Goal: Complete application form

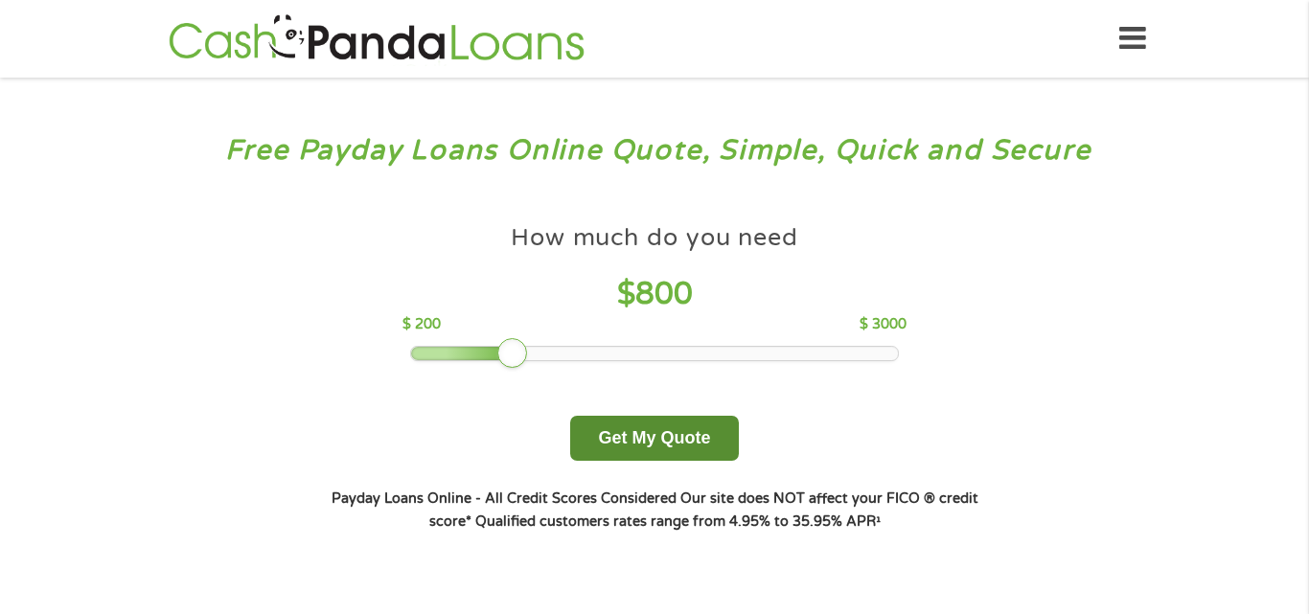
click at [612, 453] on button "Get My Quote" at bounding box center [654, 438] width 168 height 45
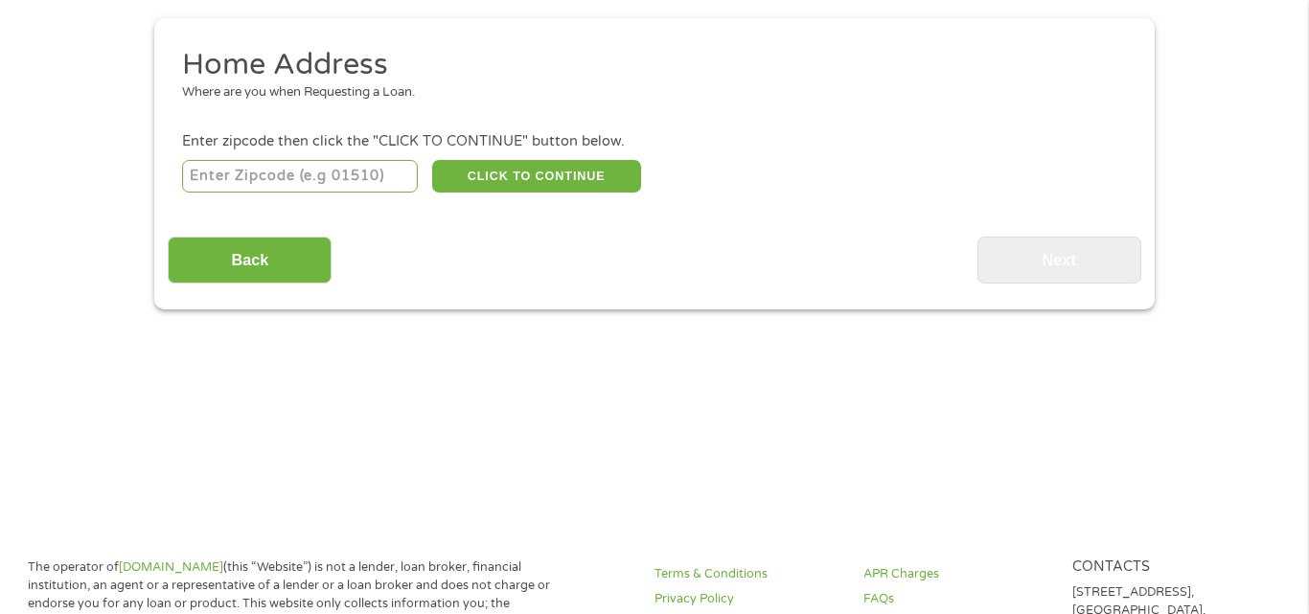
scroll to position [215, 0]
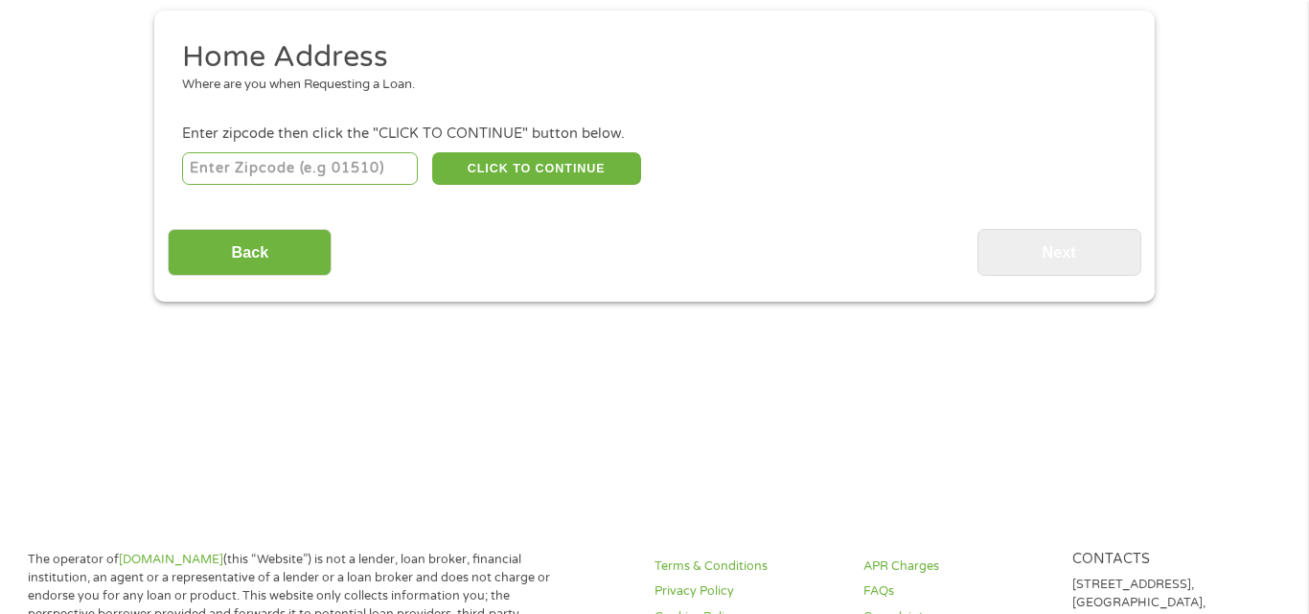
click at [257, 173] on input "number" at bounding box center [300, 168] width 237 height 33
type input "39648"
click at [486, 162] on button "CLICK TO CONTINUE" at bounding box center [536, 168] width 209 height 33
type input "39648"
type input "[PERSON_NAME]"
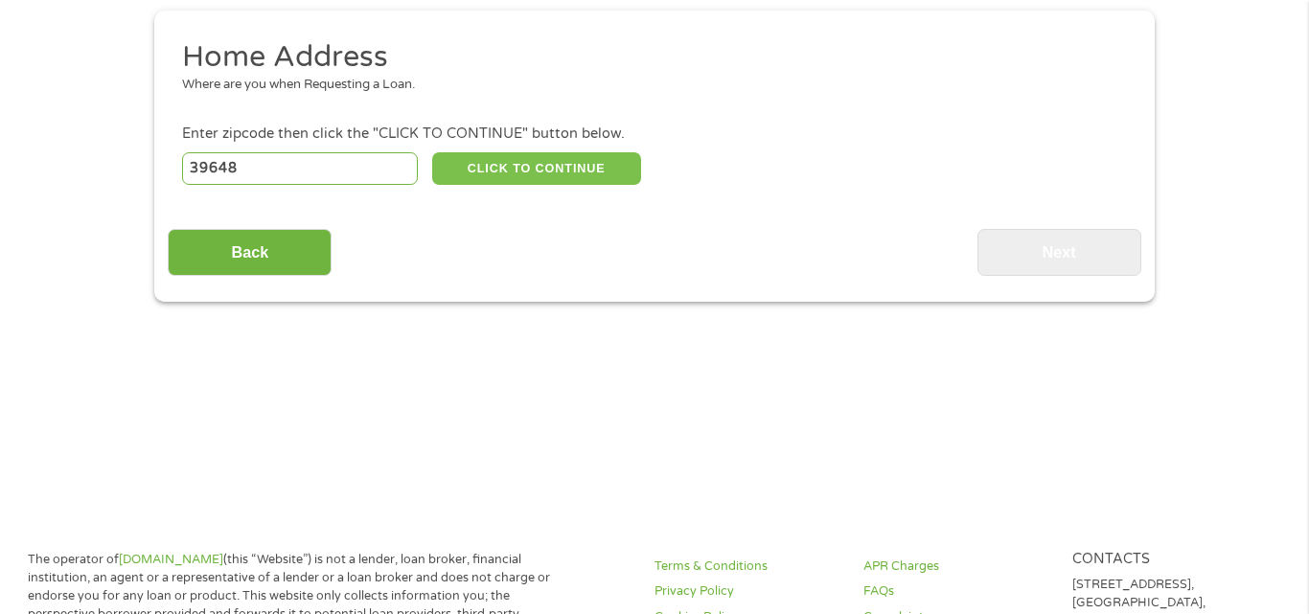
select select "[US_STATE]"
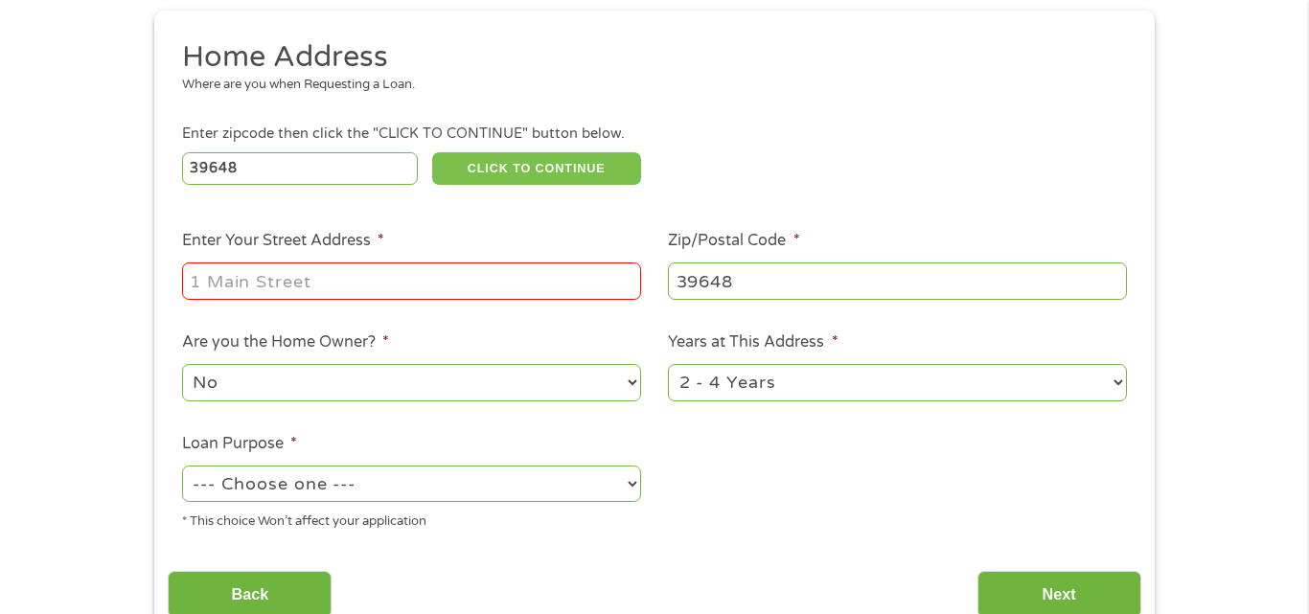
click at [432, 152] on button "CLICK TO CONTINUE" at bounding box center [536, 168] width 209 height 33
click at [264, 289] on input "Enter Your Street Address *" at bounding box center [411, 281] width 459 height 36
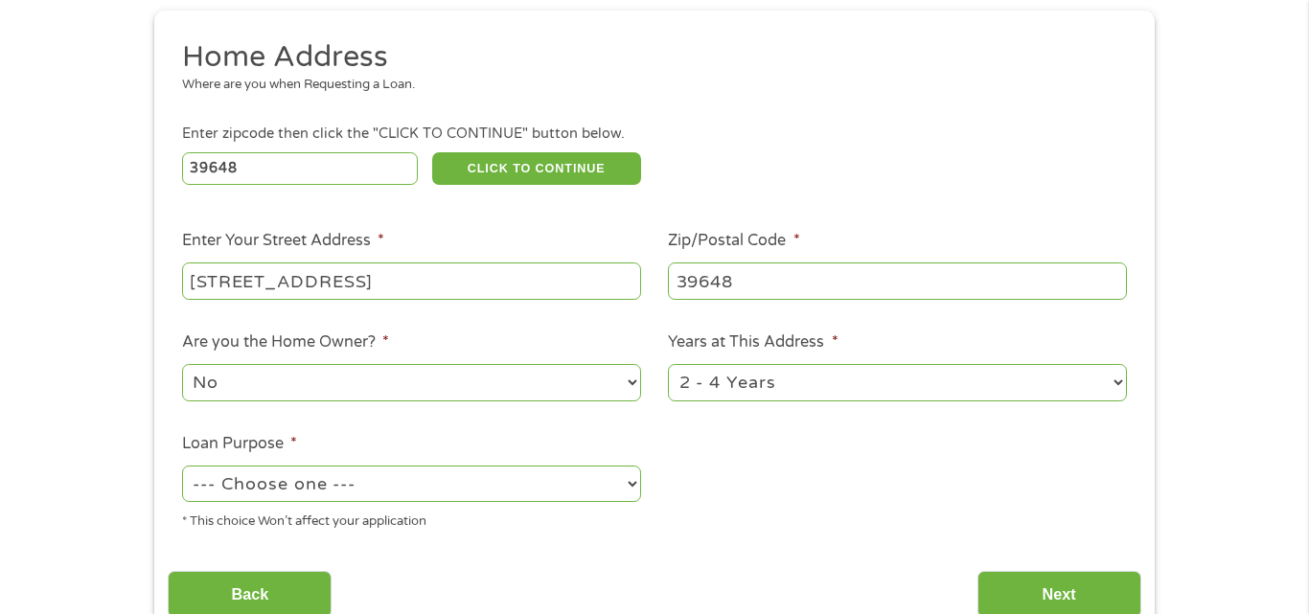
type input "[STREET_ADDRESS]"
click at [849, 288] on input "39648" at bounding box center [897, 281] width 459 height 36
click at [497, 399] on select "No Yes" at bounding box center [411, 382] width 459 height 36
click at [182, 364] on select "No Yes" at bounding box center [411, 382] width 459 height 36
click at [585, 396] on select "No Yes" at bounding box center [411, 382] width 459 height 36
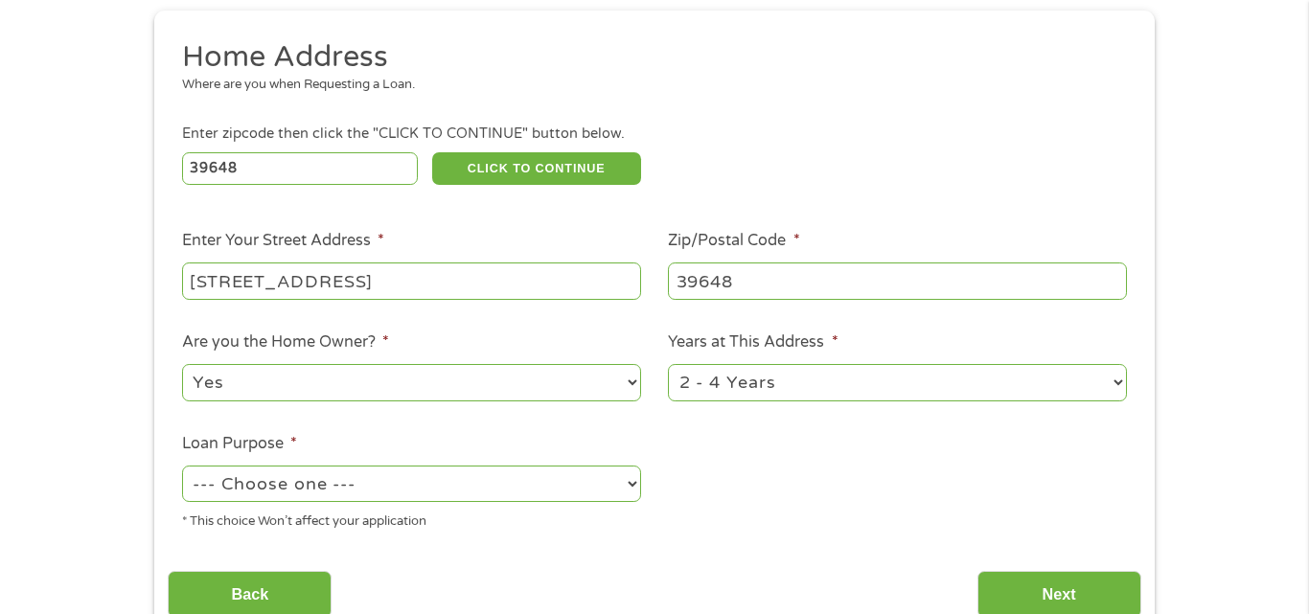
select select "no"
click at [182, 364] on select "No Yes" at bounding box center [411, 382] width 459 height 36
click at [794, 396] on select "1 Year or less 1 - 2 Years 2 - 4 Years Over 4 Years" at bounding box center [897, 382] width 459 height 36
select select "24months"
click at [668, 364] on select "1 Year or less 1 - 2 Years 2 - 4 Years Over 4 Years" at bounding box center [897, 382] width 459 height 36
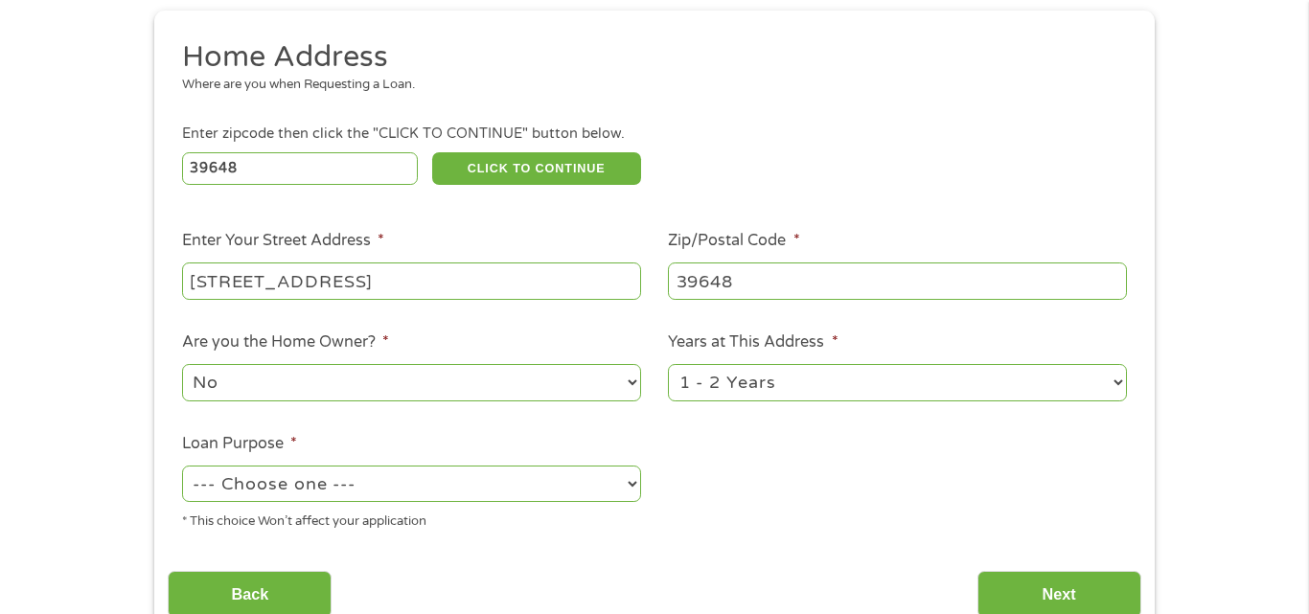
click at [460, 499] on select "--- Choose one --- Pay Bills Debt Consolidation Home Improvement Major Purchase…" at bounding box center [411, 484] width 459 height 36
click at [182, 466] on select "--- Choose one --- Pay Bills Debt Consolidation Home Improvement Major Purchase…" at bounding box center [411, 484] width 459 height 36
click at [420, 502] on select "--- Choose one --- Pay Bills Debt Consolidation Home Improvement Major Purchase…" at bounding box center [411, 484] width 459 height 36
select select "paybills"
click at [182, 466] on select "--- Choose one --- Pay Bills Debt Consolidation Home Improvement Major Purchase…" at bounding box center [411, 484] width 459 height 36
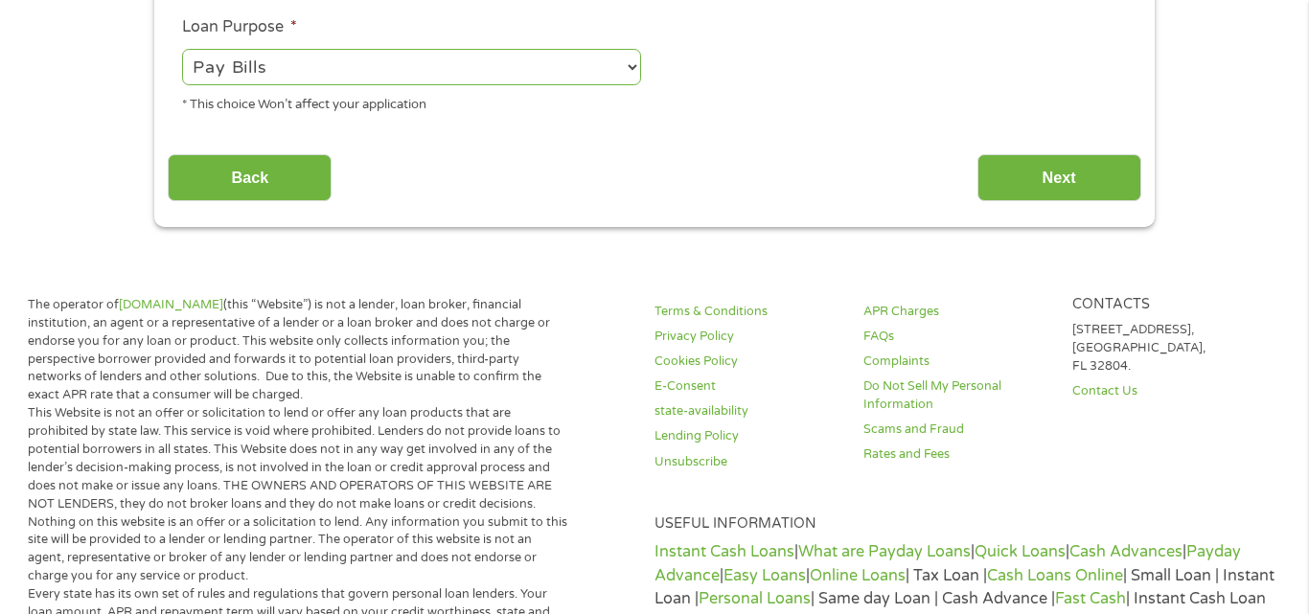
scroll to position [633, 0]
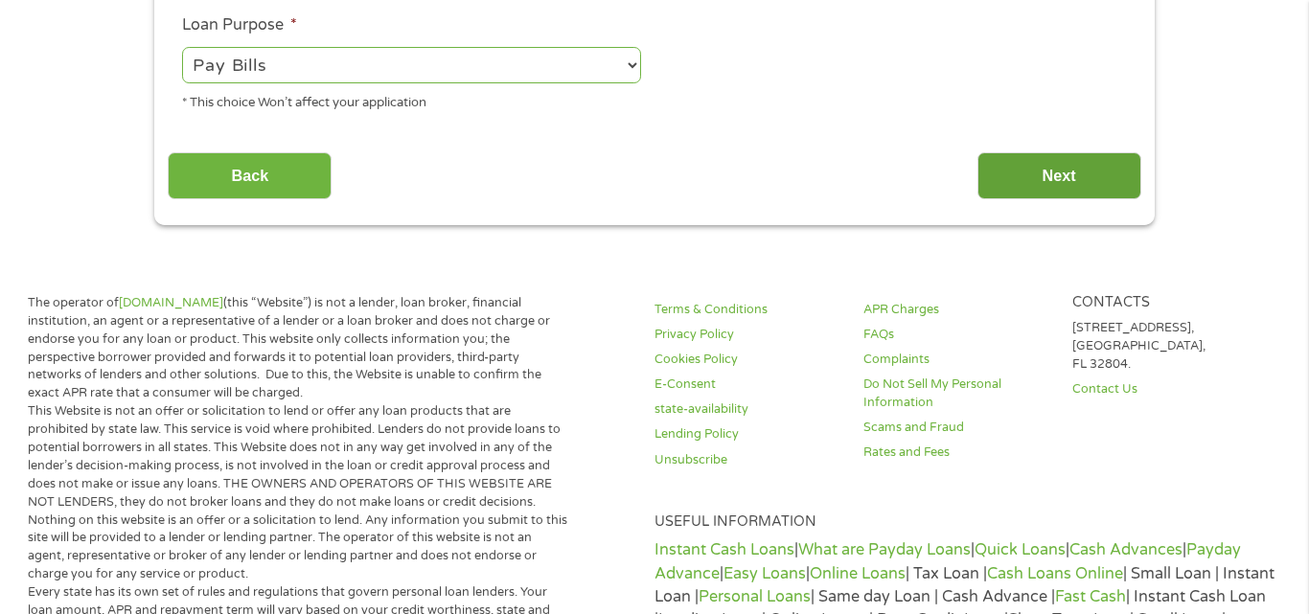
click at [1069, 182] on input "Next" at bounding box center [1060, 175] width 164 height 47
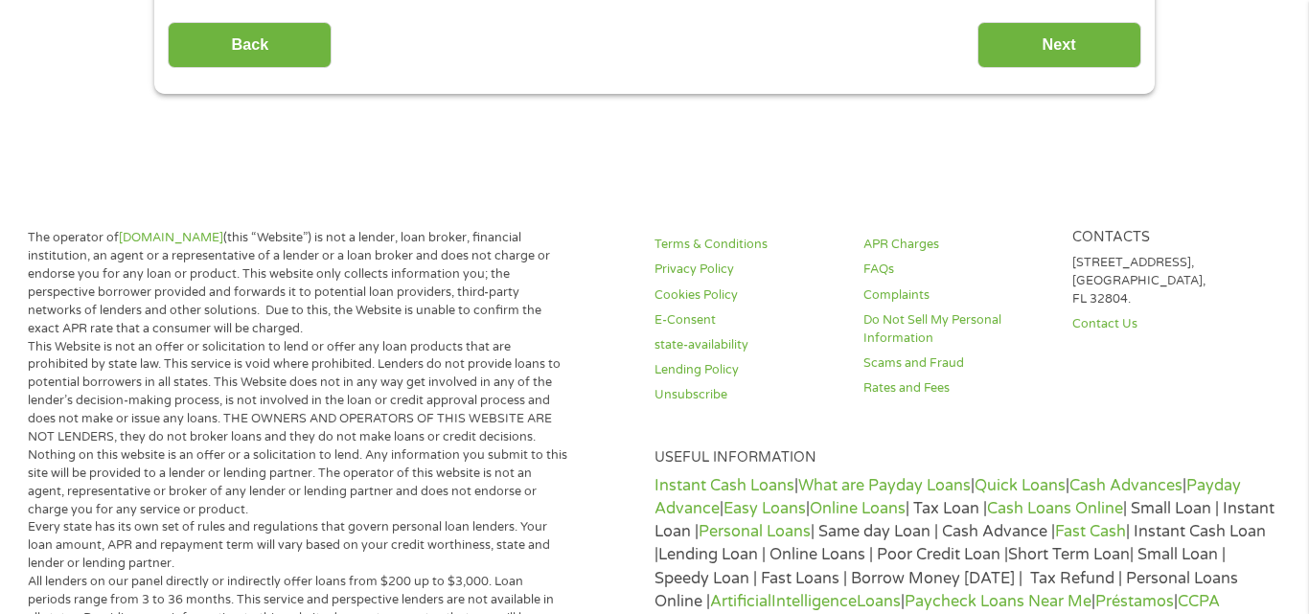
scroll to position [0, 0]
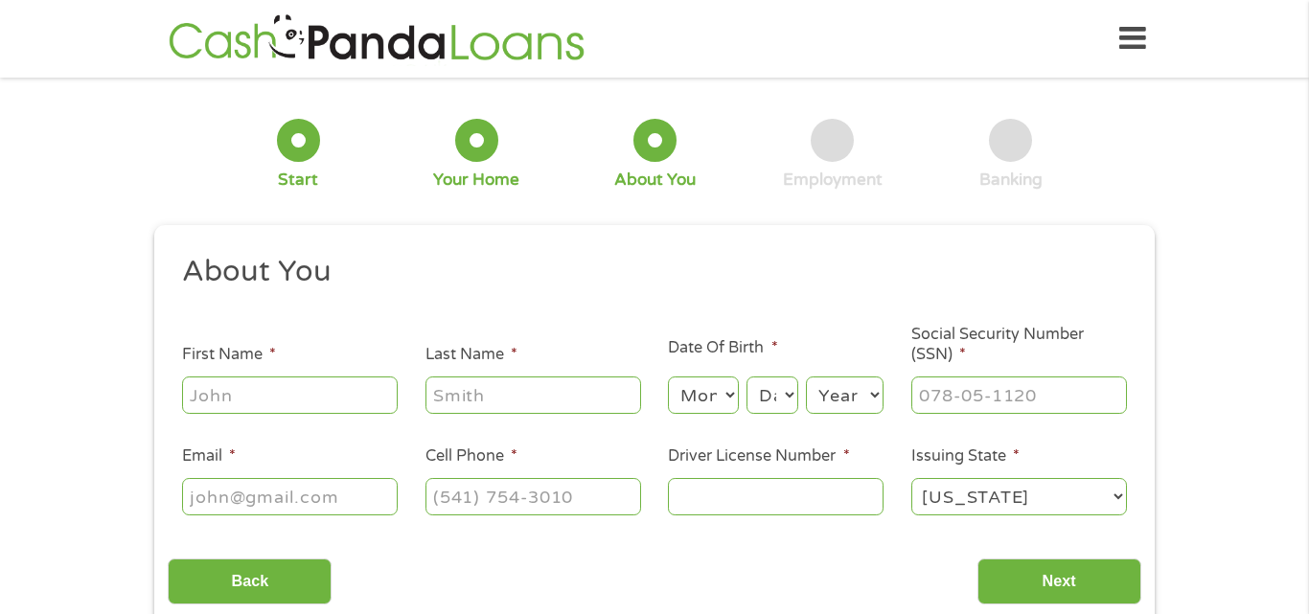
click at [294, 404] on input "First Name *" at bounding box center [290, 395] width 216 height 36
type input "kiara"
click at [557, 388] on input "Last Name *" at bounding box center [534, 395] width 216 height 36
type input "[PERSON_NAME]"
click at [717, 407] on select "Month 1 2 3 4 5 6 7 8 9 10 11 12" at bounding box center [703, 395] width 70 height 36
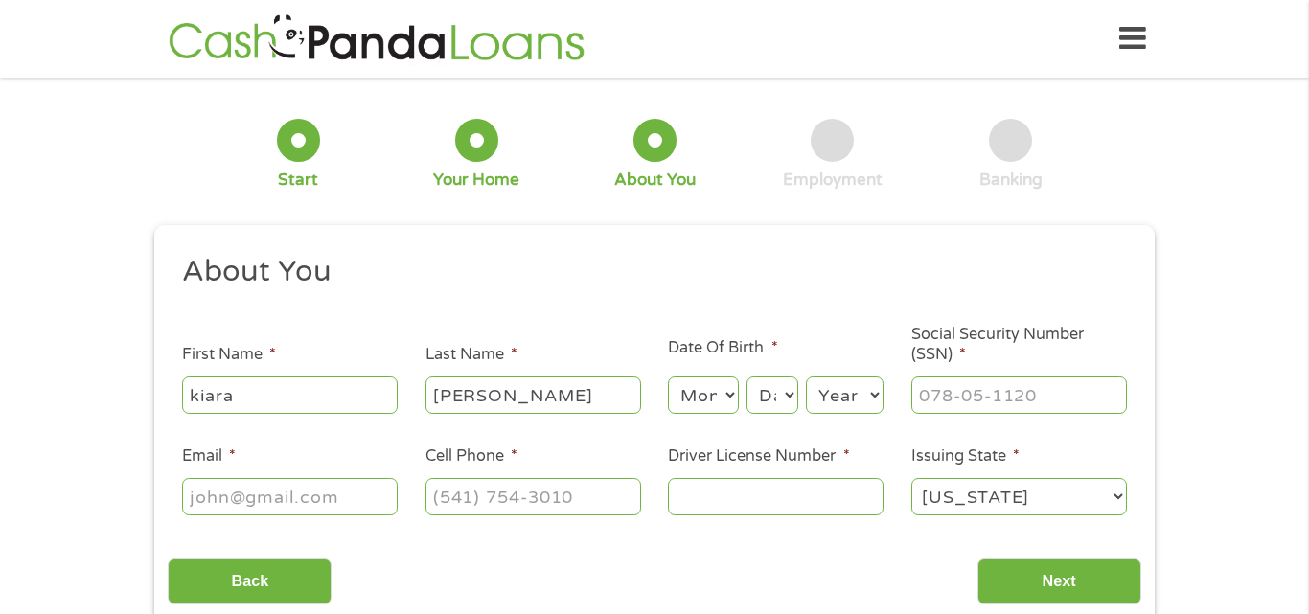
select select "5"
click at [668, 377] on select "Month 1 2 3 4 5 6 7 8 9 10 11 12" at bounding box center [703, 395] width 70 height 36
click at [777, 383] on select "Day 1 2 3 4 5 6 7 8 9 10 11 12 13 14 15 16 17 18 19 20 21 22 23 24 25 26 27 28 …" at bounding box center [773, 395] width 52 height 36
select select "27"
click at [747, 377] on select "Day 1 2 3 4 5 6 7 8 9 10 11 12 13 14 15 16 17 18 19 20 21 22 23 24 25 26 27 28 …" at bounding box center [773, 395] width 52 height 36
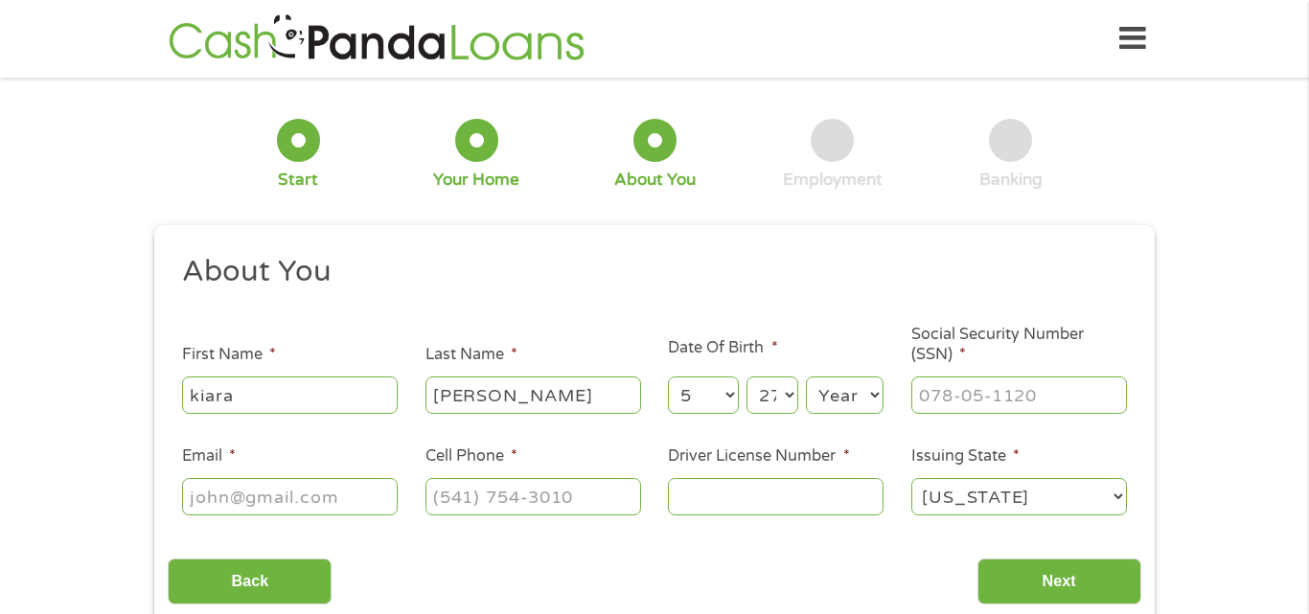
click at [853, 396] on select "Year [DATE] 2006 2005 2004 2003 2002 2001 2000 1999 1998 1997 1996 1995 1994 19…" at bounding box center [845, 395] width 78 height 36
select select "1999"
click at [806, 377] on select "Year [DATE] 2006 2005 2004 2003 2002 2001 2000 1999 1998 1997 1996 1995 1994 19…" at bounding box center [845, 395] width 78 height 36
click at [1031, 396] on input "Social Security Number (SSN) *" at bounding box center [1019, 395] width 216 height 36
type input "425-87-2111"
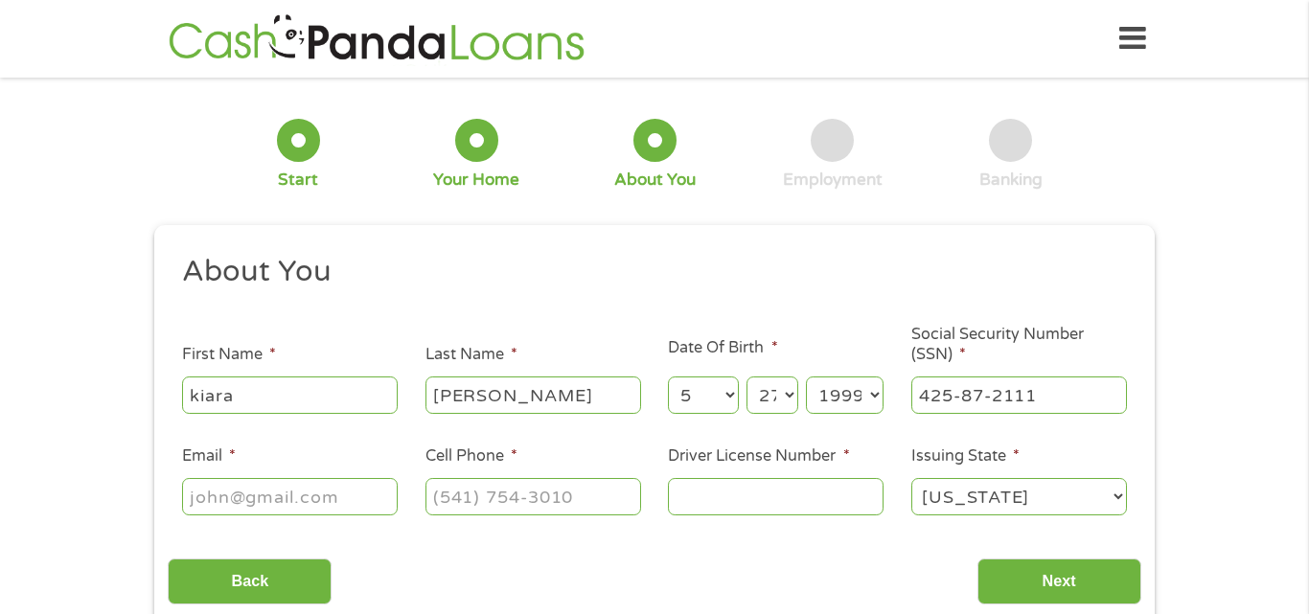
click at [335, 498] on input "Email *" at bounding box center [290, 496] width 216 height 36
type input "[EMAIL_ADDRESS][DOMAIN_NAME]"
click at [594, 505] on input "Cell Phone *" at bounding box center [534, 496] width 216 height 36
type input "[PHONE_NUMBER]"
click at [840, 503] on input "Driver License Number *" at bounding box center [776, 496] width 216 height 36
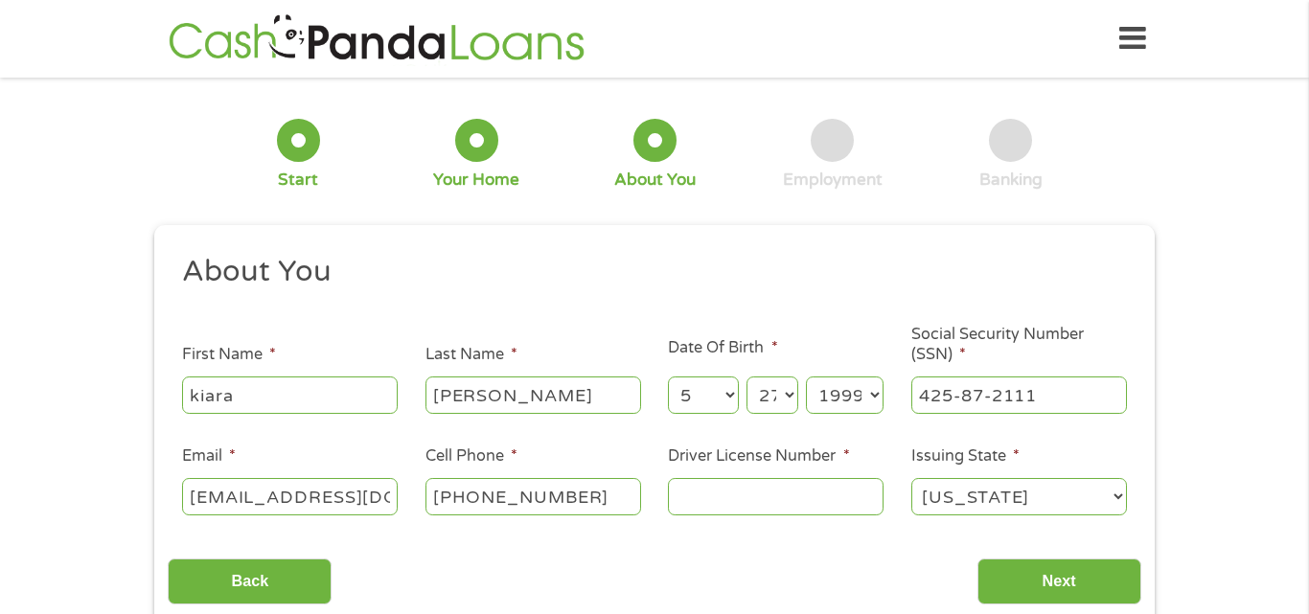
click at [896, 586] on div "Back Next" at bounding box center [654, 574] width 973 height 60
click at [854, 493] on input "Driver License Number *" at bounding box center [776, 496] width 216 height 36
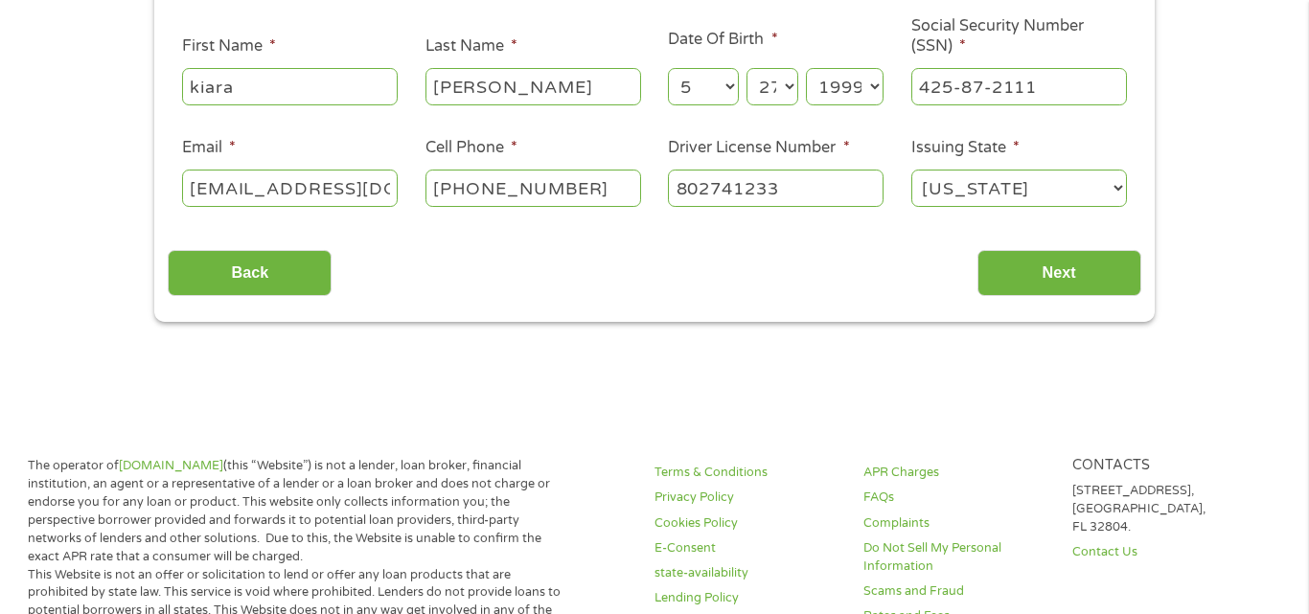
scroll to position [314, 0]
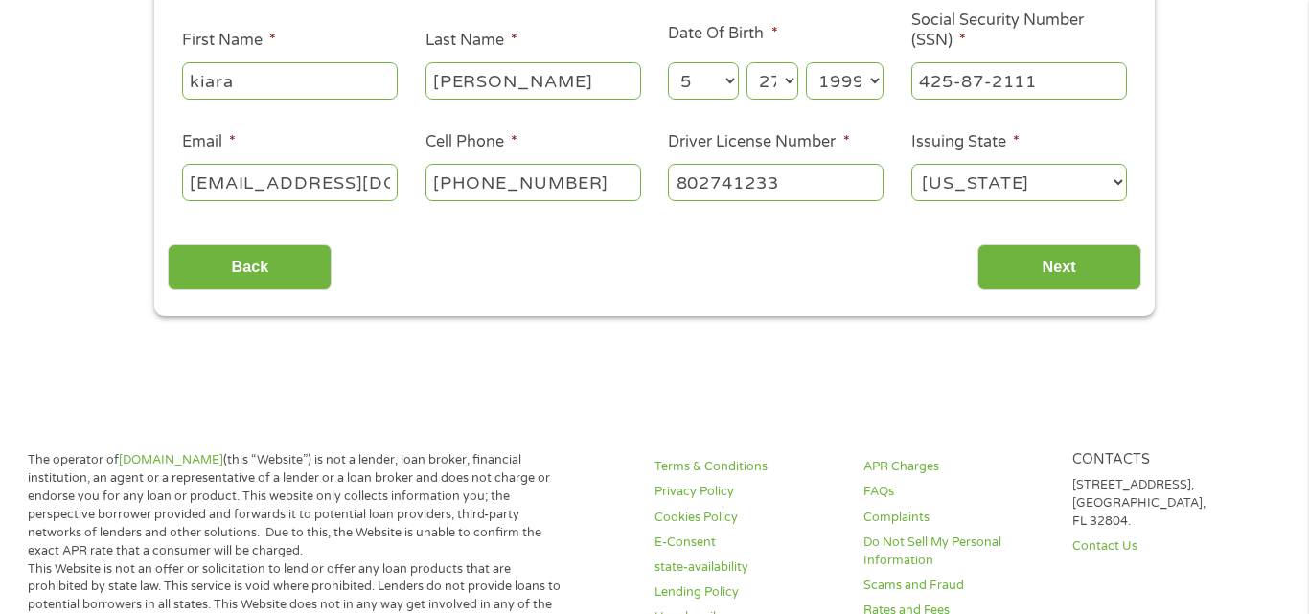
type input "802741233"
click at [1074, 273] on input "Next" at bounding box center [1060, 267] width 164 height 47
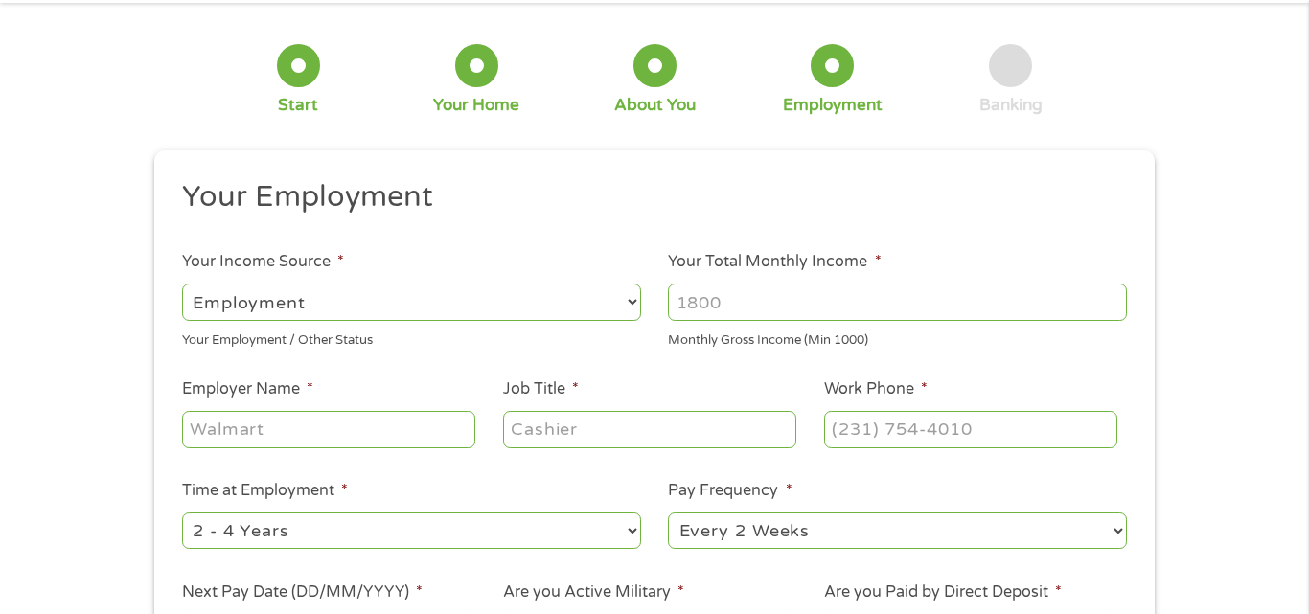
scroll to position [0, 0]
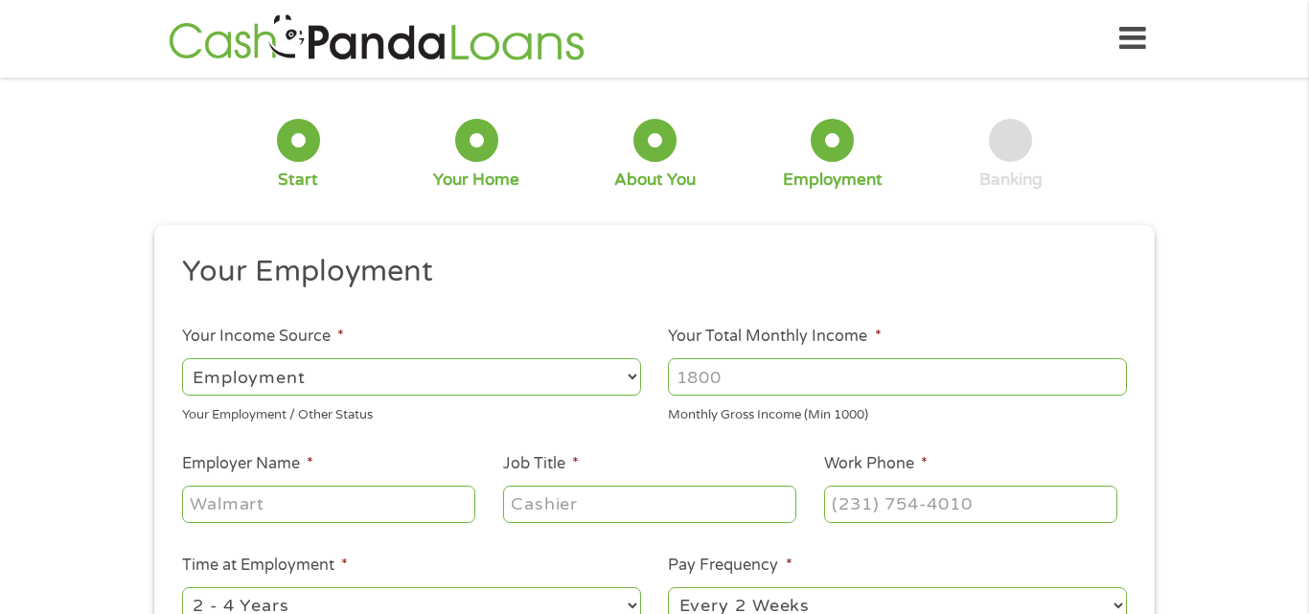
click at [694, 386] on input "Your Total Monthly Income *" at bounding box center [897, 376] width 459 height 36
type input "7"
type input "800"
click at [388, 509] on input "Employer Name *" at bounding box center [328, 504] width 293 height 36
type input "s"
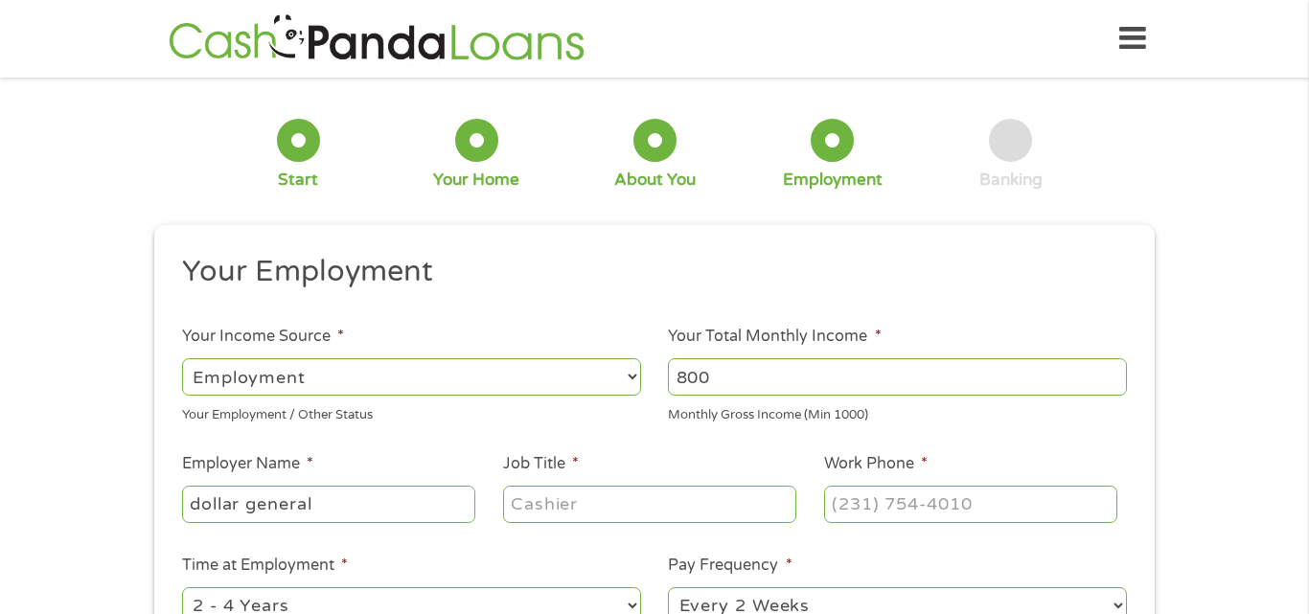
type input "dollar general"
click at [766, 516] on input "Job Title *" at bounding box center [649, 504] width 293 height 36
type input "cashier"
click at [880, 519] on input "Work Phone *" at bounding box center [970, 504] width 293 height 36
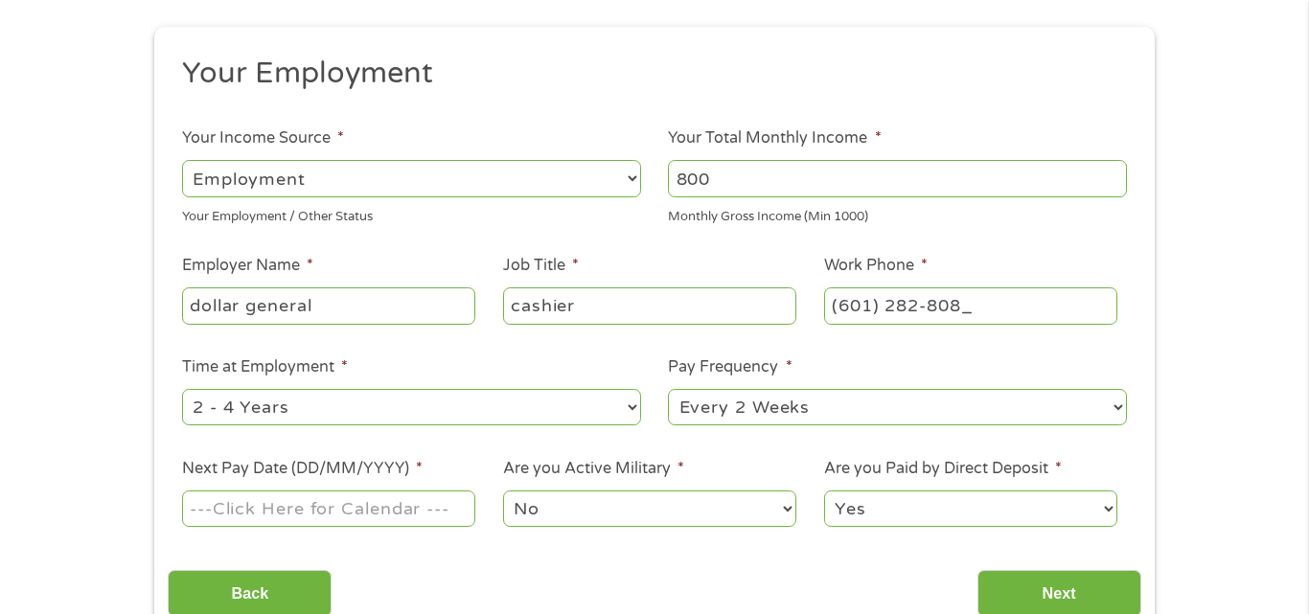
scroll to position [199, 0]
type input "[PHONE_NUMBER]"
click at [412, 518] on input "Next Pay Date (DD/MM/YYYY) *" at bounding box center [328, 508] width 293 height 36
click at [409, 497] on input "[DATE]" at bounding box center [328, 508] width 293 height 36
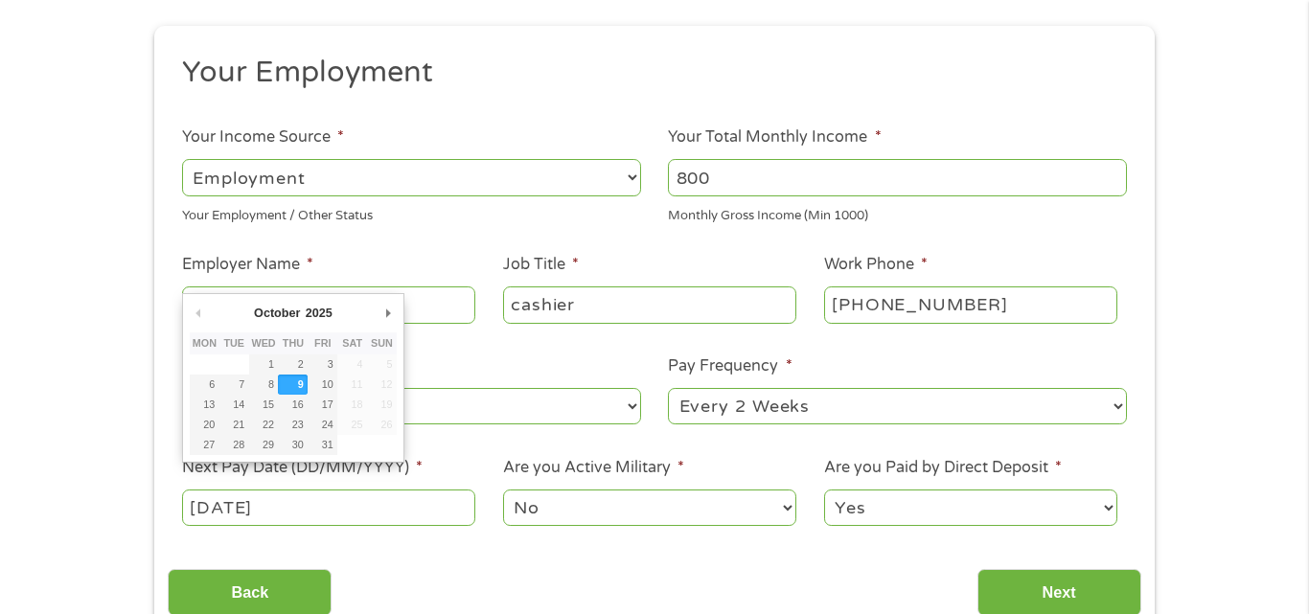
type input "[DATE]"
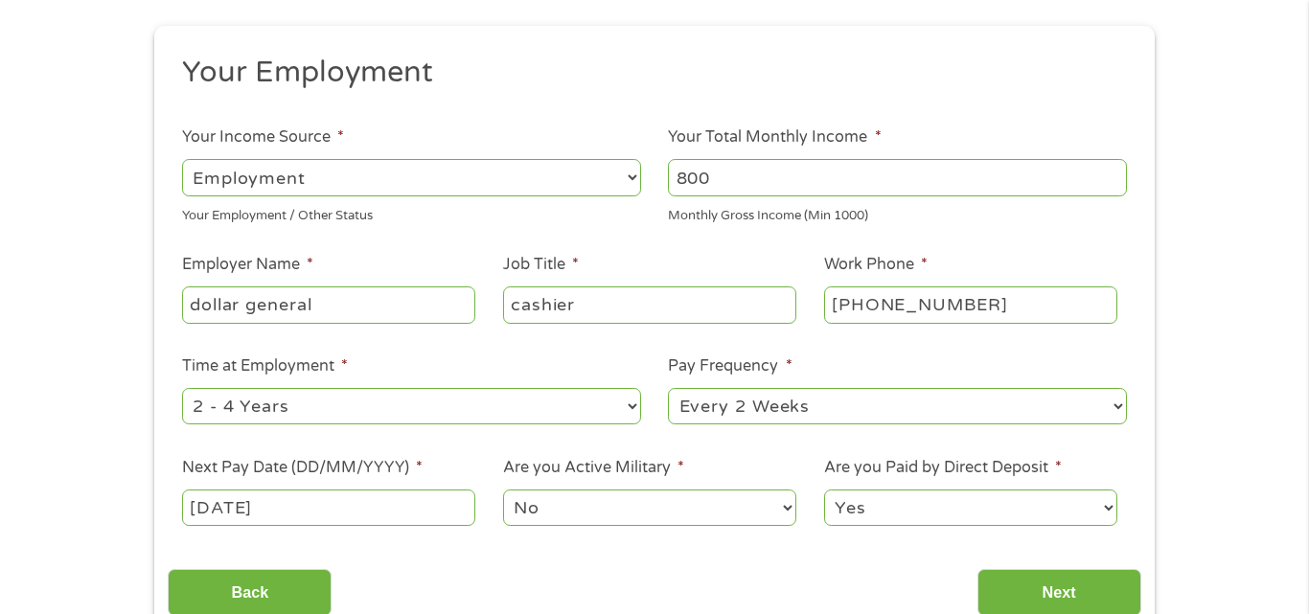
click at [675, 521] on select "No Yes" at bounding box center [649, 508] width 293 height 36
click at [503, 490] on select "No Yes" at bounding box center [649, 508] width 293 height 36
click at [890, 523] on select "Yes No" at bounding box center [970, 508] width 293 height 36
click at [824, 490] on select "Yes No" at bounding box center [970, 508] width 293 height 36
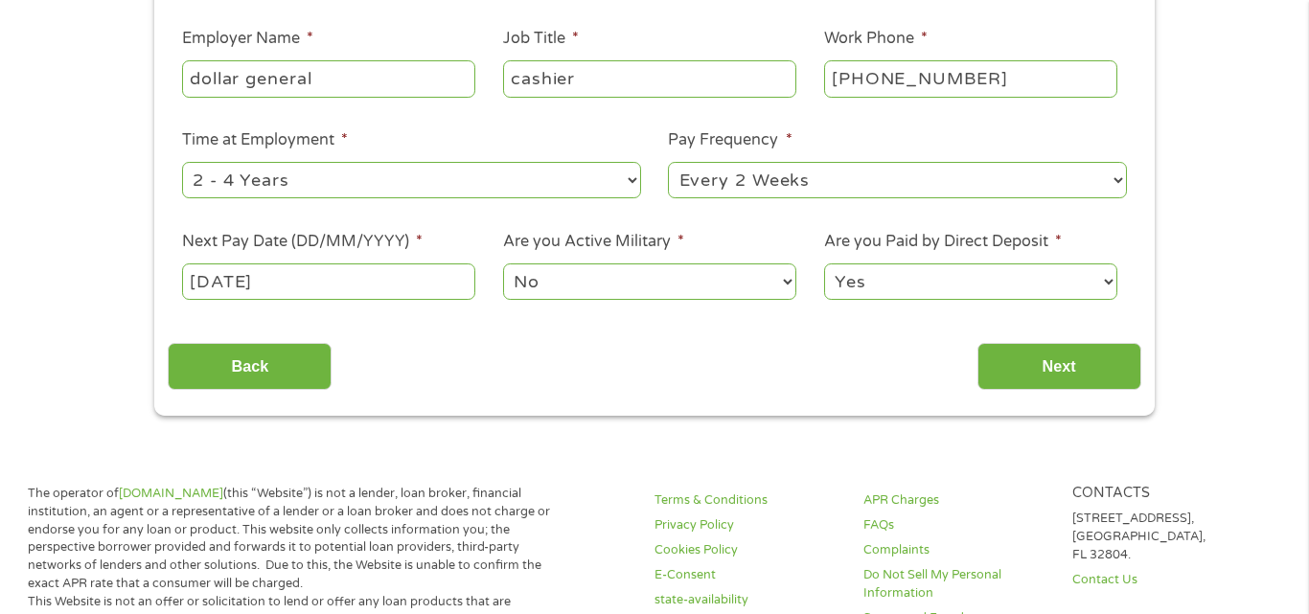
scroll to position [425, 0]
click at [1070, 378] on input "Next" at bounding box center [1060, 367] width 164 height 47
click at [1070, 373] on input "Next" at bounding box center [1060, 367] width 164 height 47
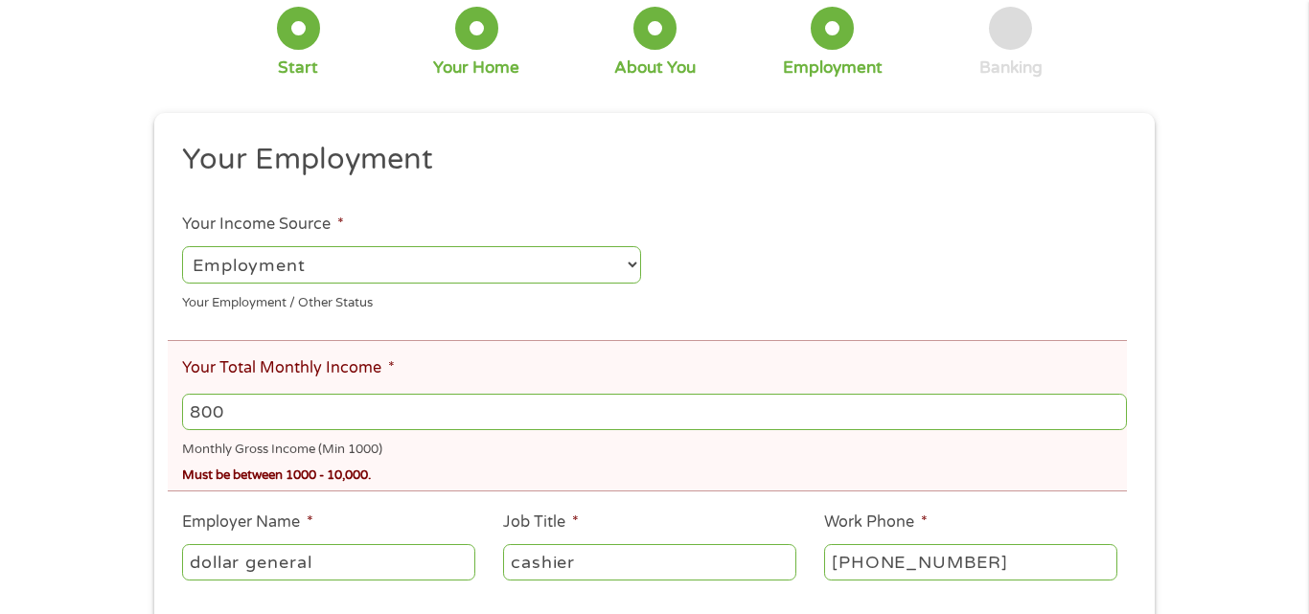
scroll to position [201, 0]
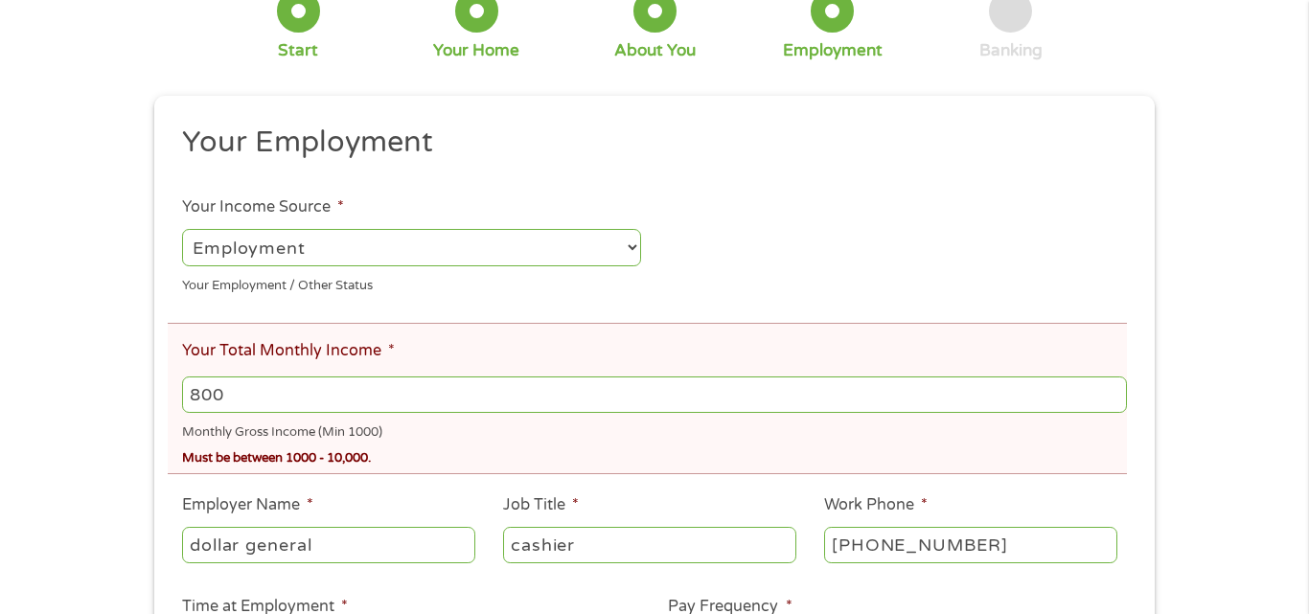
click at [561, 395] on input "800" at bounding box center [654, 395] width 945 height 36
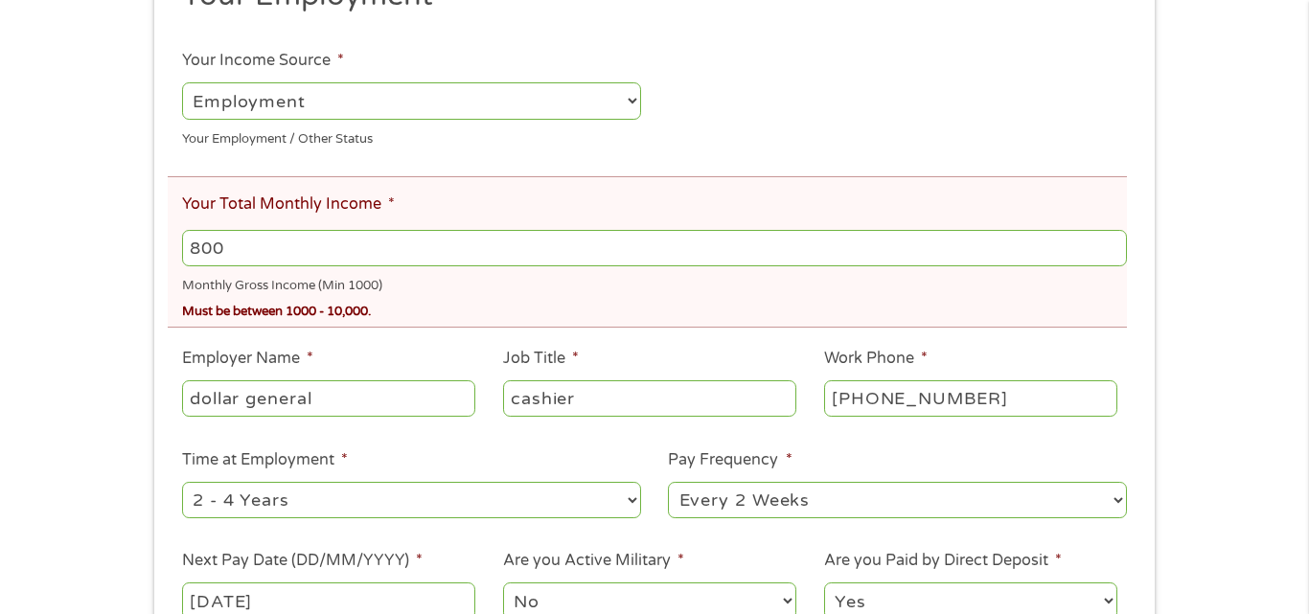
scroll to position [352, 0]
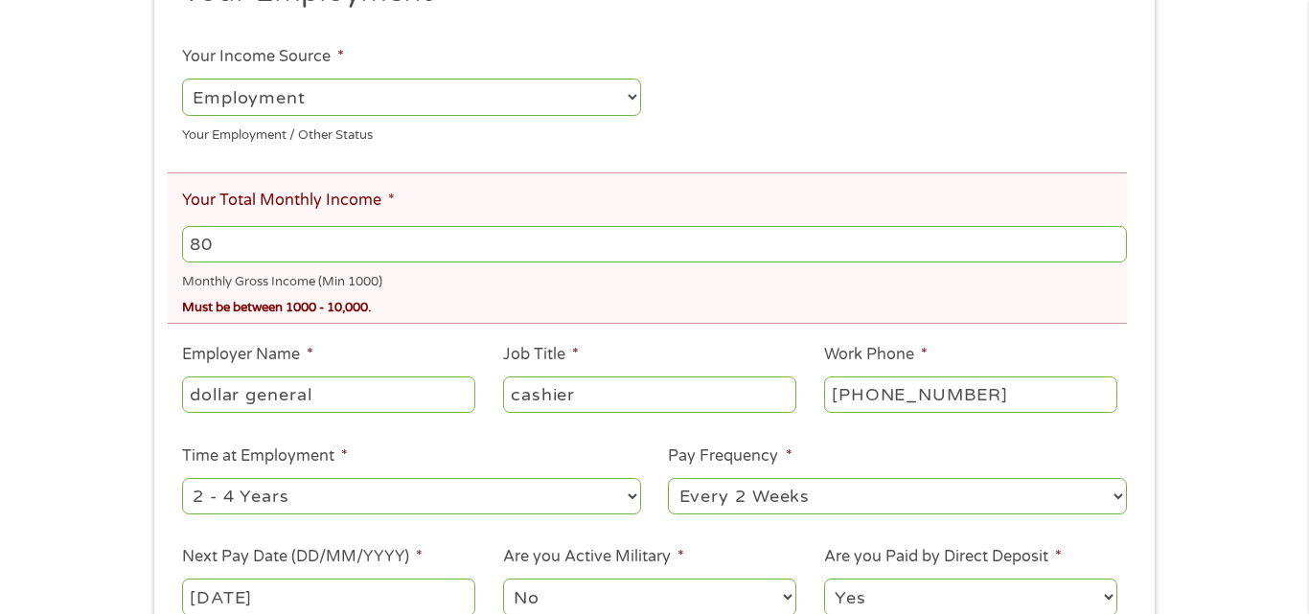
type input "8"
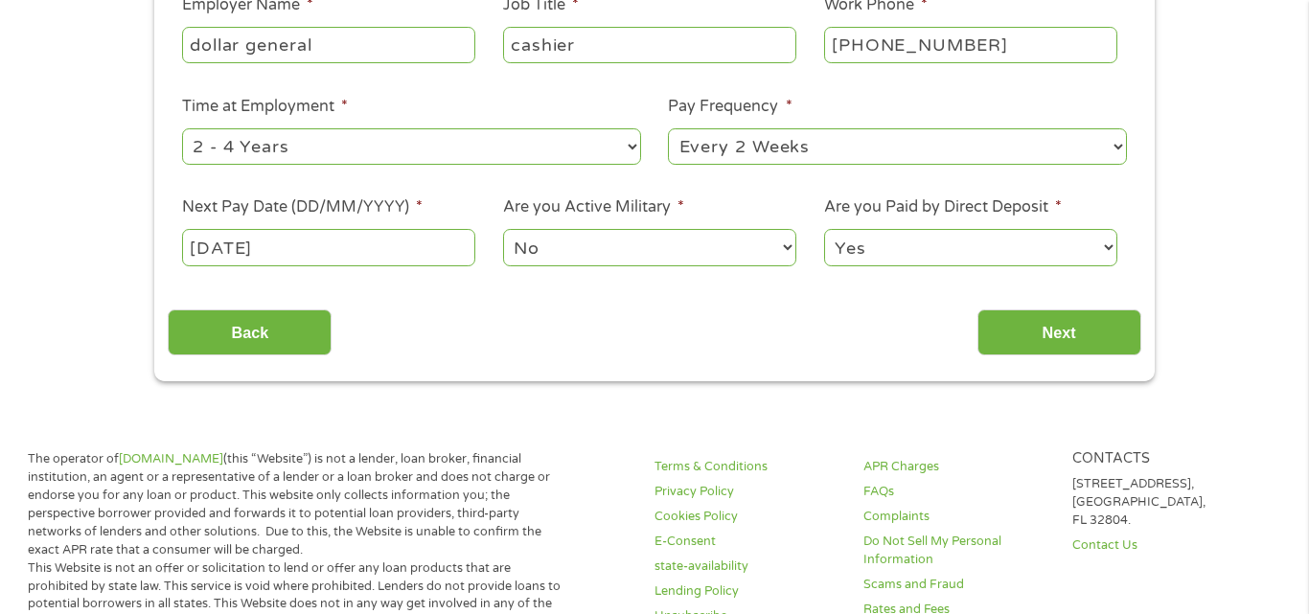
scroll to position [694, 0]
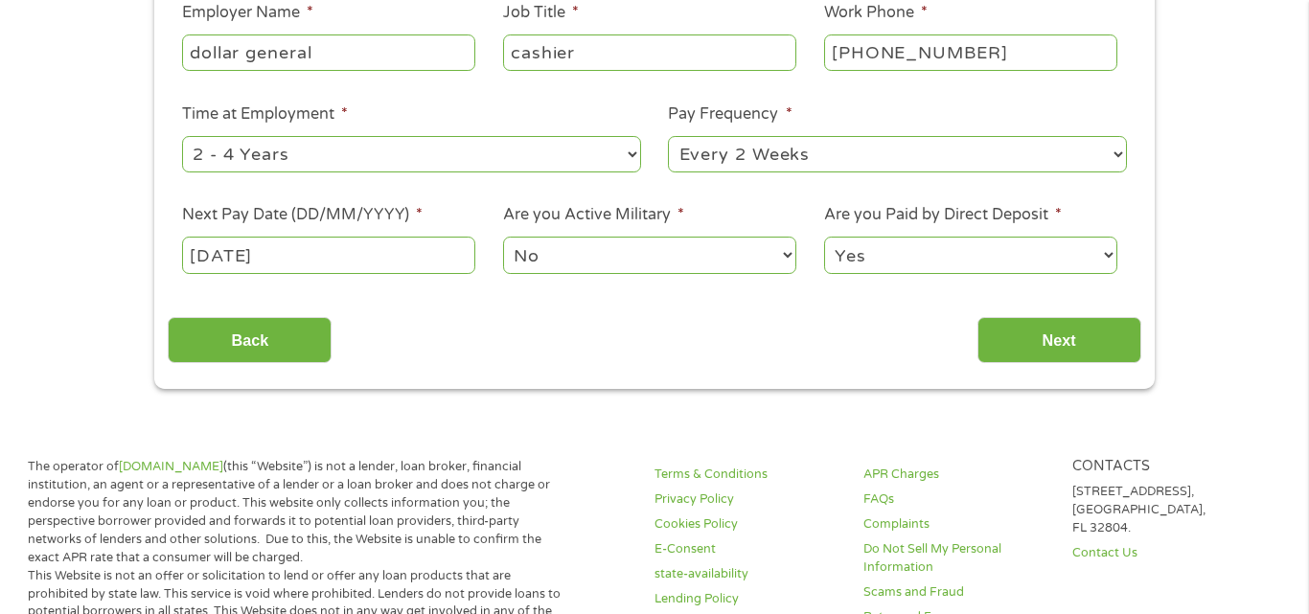
type input "1000"
click at [1044, 337] on input "Next" at bounding box center [1060, 340] width 164 height 47
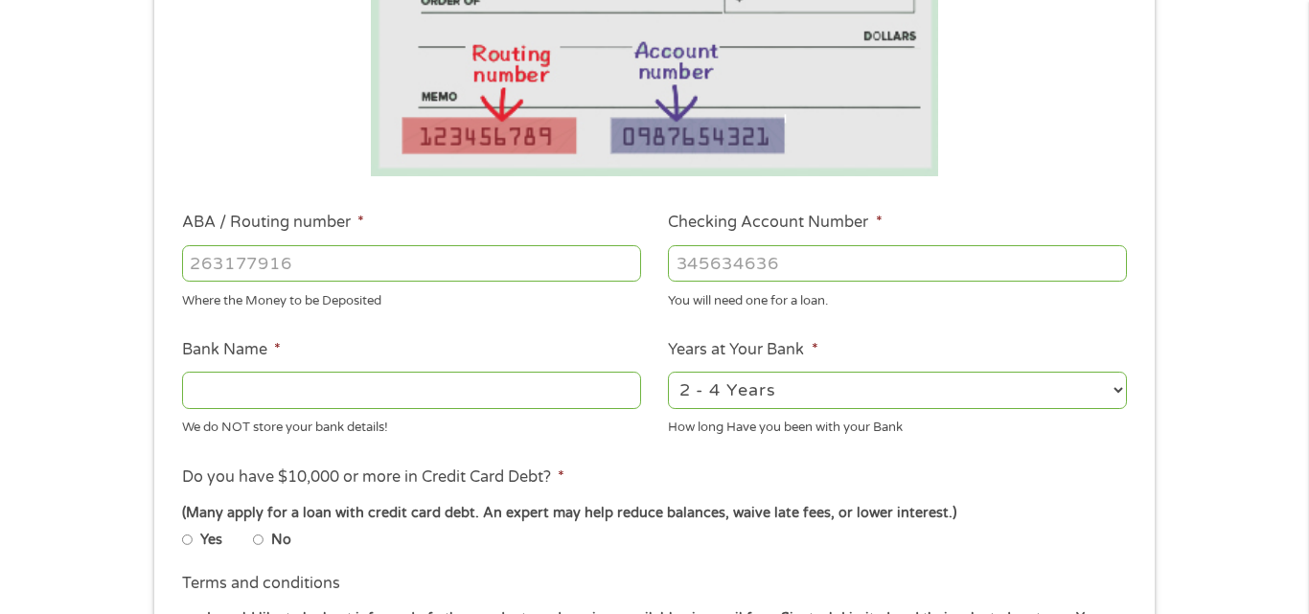
scroll to position [421, 0]
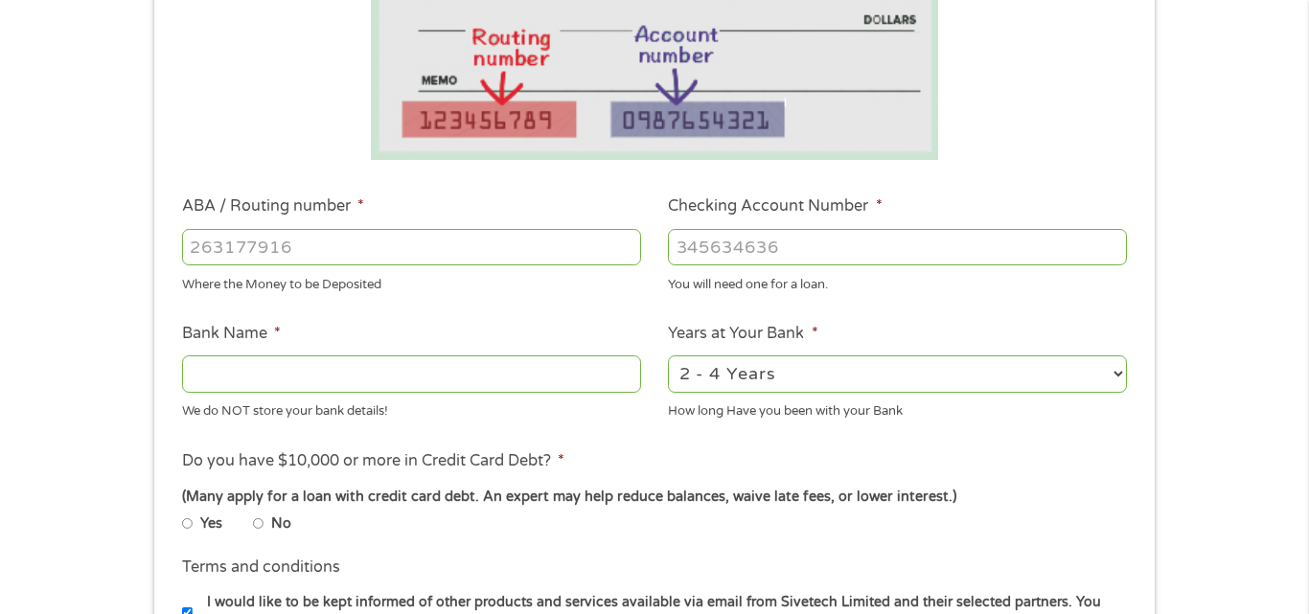
click at [218, 249] on input "ABA / Routing number *" at bounding box center [411, 247] width 459 height 36
type input "041215663"
type input "[PERSON_NAME] BANK"
click at [859, 255] on input "Checking Account Number *" at bounding box center [897, 247] width 459 height 36
click at [494, 241] on input "041215663" at bounding box center [411, 247] width 459 height 36
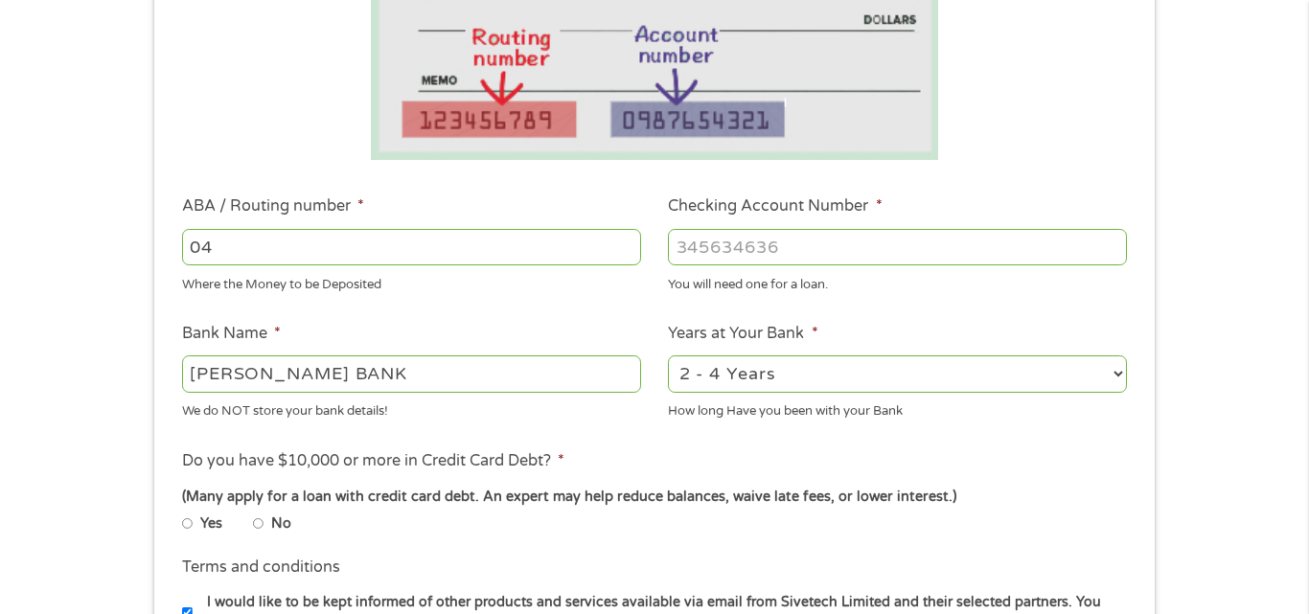
type input "0"
type input "065303124"
type input "PIKE NATIONAL BANK"
type input "065303124"
click at [847, 240] on input "Checking Account Number *" at bounding box center [897, 247] width 459 height 36
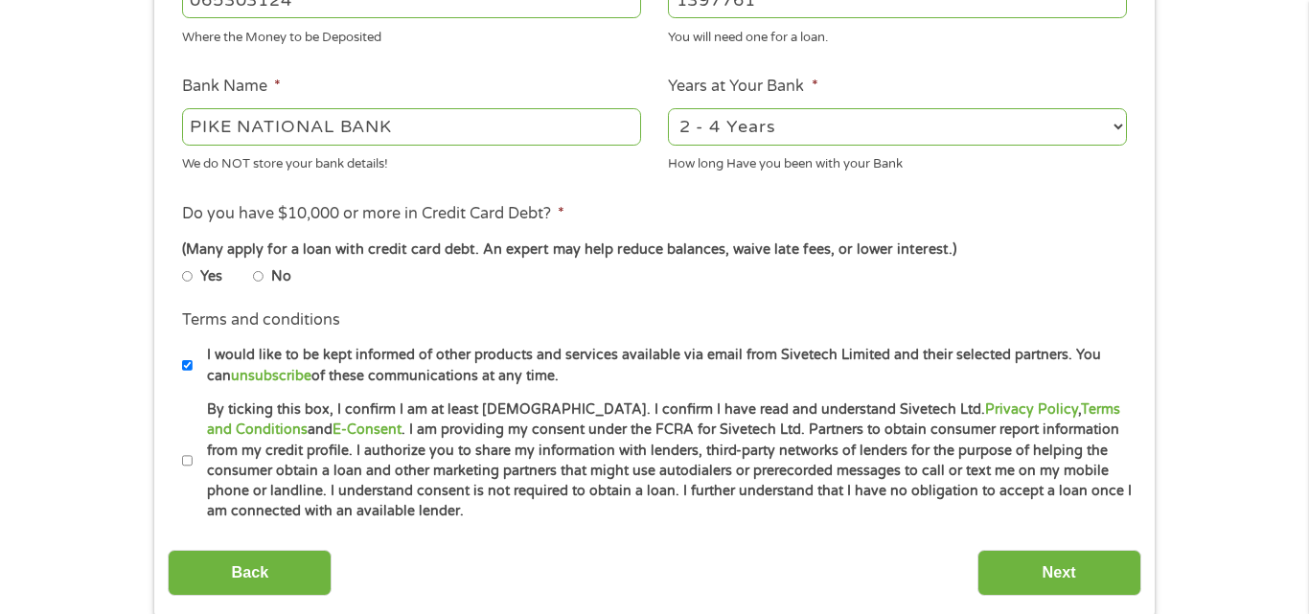
scroll to position [670, 0]
type input "1397761"
click at [276, 268] on label "No" at bounding box center [281, 275] width 20 height 21
click at [265, 269] on input "No" at bounding box center [259, 275] width 12 height 12
radio input "true"
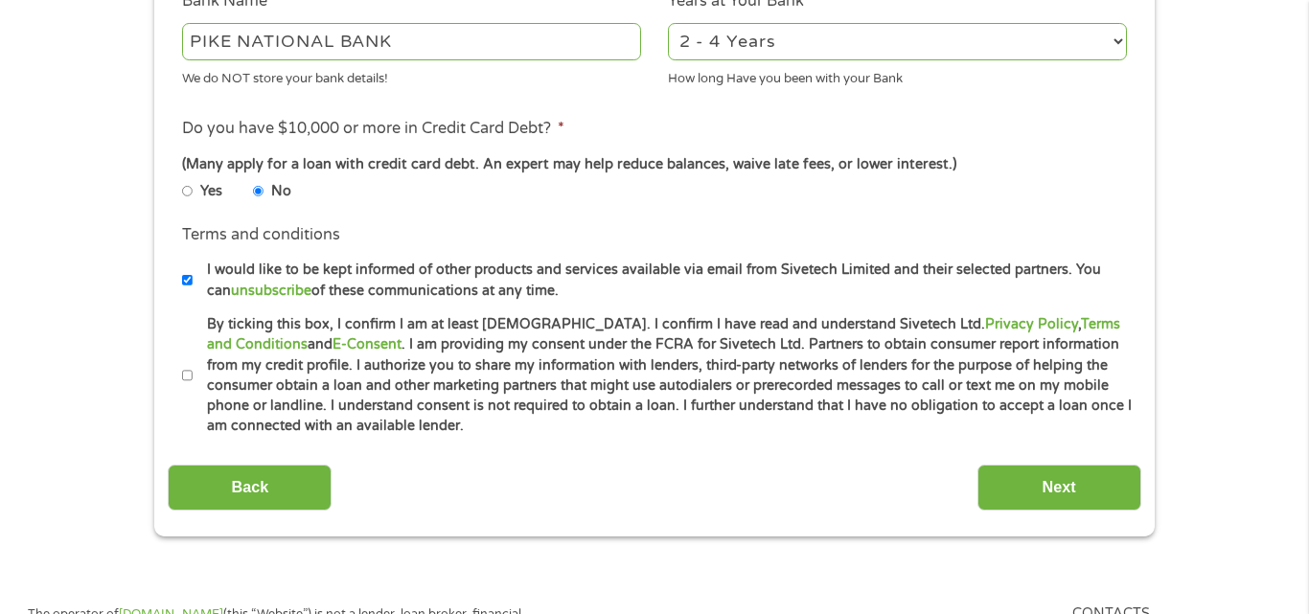
scroll to position [796, 0]
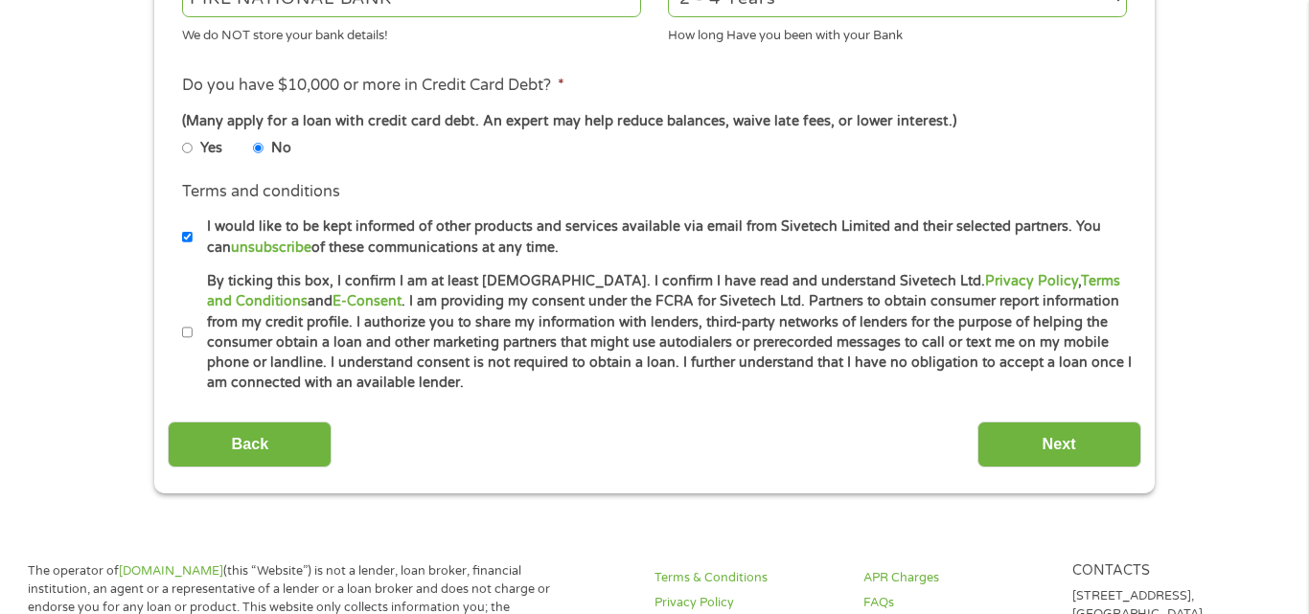
click at [187, 330] on input "By ticking this box, I confirm I am at least [DEMOGRAPHIC_DATA]. I confirm I ha…" at bounding box center [188, 333] width 12 height 12
checkbox input "true"
click at [1025, 454] on input "Next" at bounding box center [1060, 445] width 164 height 47
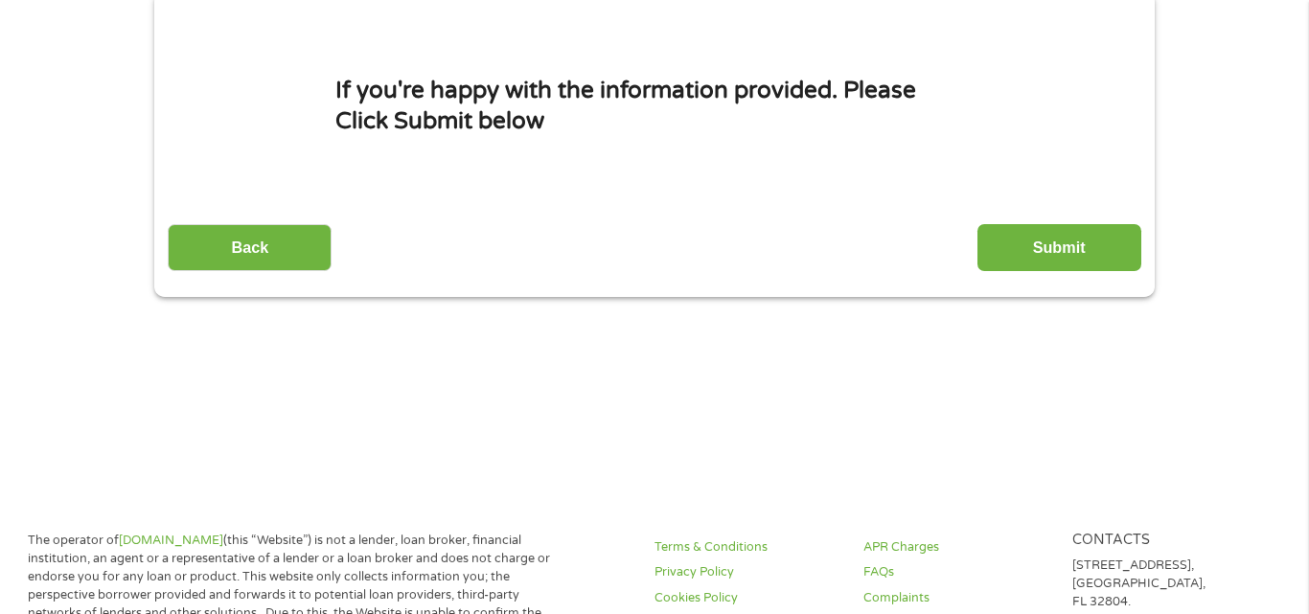
scroll to position [0, 0]
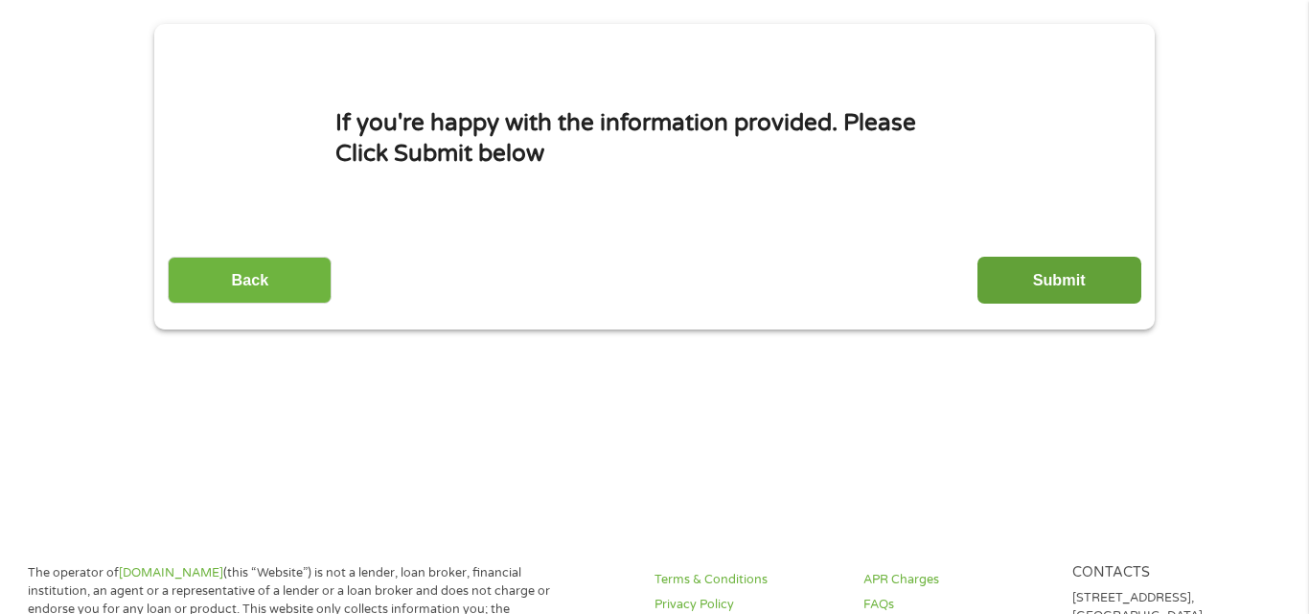
click at [1063, 301] on input "Submit" at bounding box center [1060, 280] width 164 height 47
